Goal: Task Accomplishment & Management: Use online tool/utility

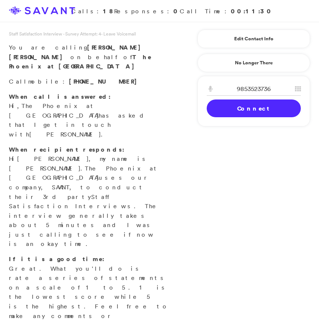
click at [242, 108] on link "Connect" at bounding box center [254, 109] width 94 height 18
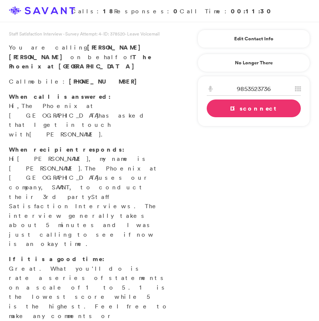
click at [246, 106] on link "Disconnect" at bounding box center [254, 109] width 94 height 18
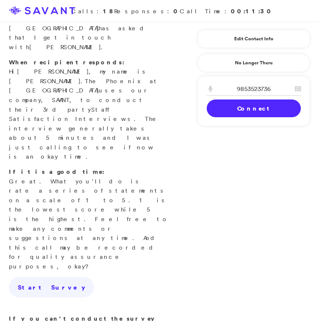
scroll to position [155, 0]
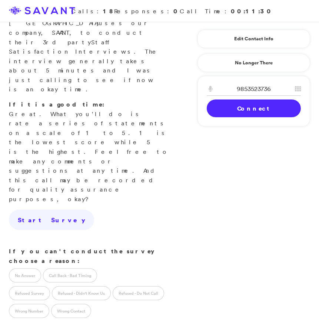
type textarea "She hung up [DATE] and [DATE] she"
drag, startPoint x: 110, startPoint y: 188, endPoint x: -19, endPoint y: 177, distance: 129.0
click at [0, 177] on html "Calls: 18 Responses: 0 Call Time: 00:11:30 Staff Satisfaction Interview - Surve…" at bounding box center [159, 175] width 319 height 661
click at [29, 269] on label "No Answer" at bounding box center [25, 276] width 32 height 14
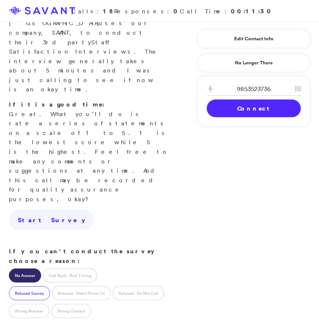
click at [40, 287] on label "Refused Survey" at bounding box center [29, 294] width 41 height 14
click at [31, 269] on label "No Answer" at bounding box center [25, 276] width 32 height 14
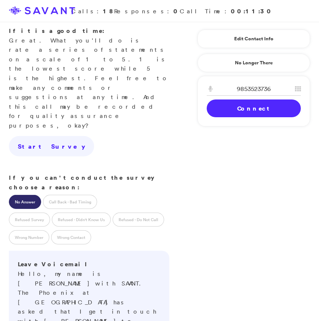
scroll to position [265, 0]
